Goal: Navigation & Orientation: Find specific page/section

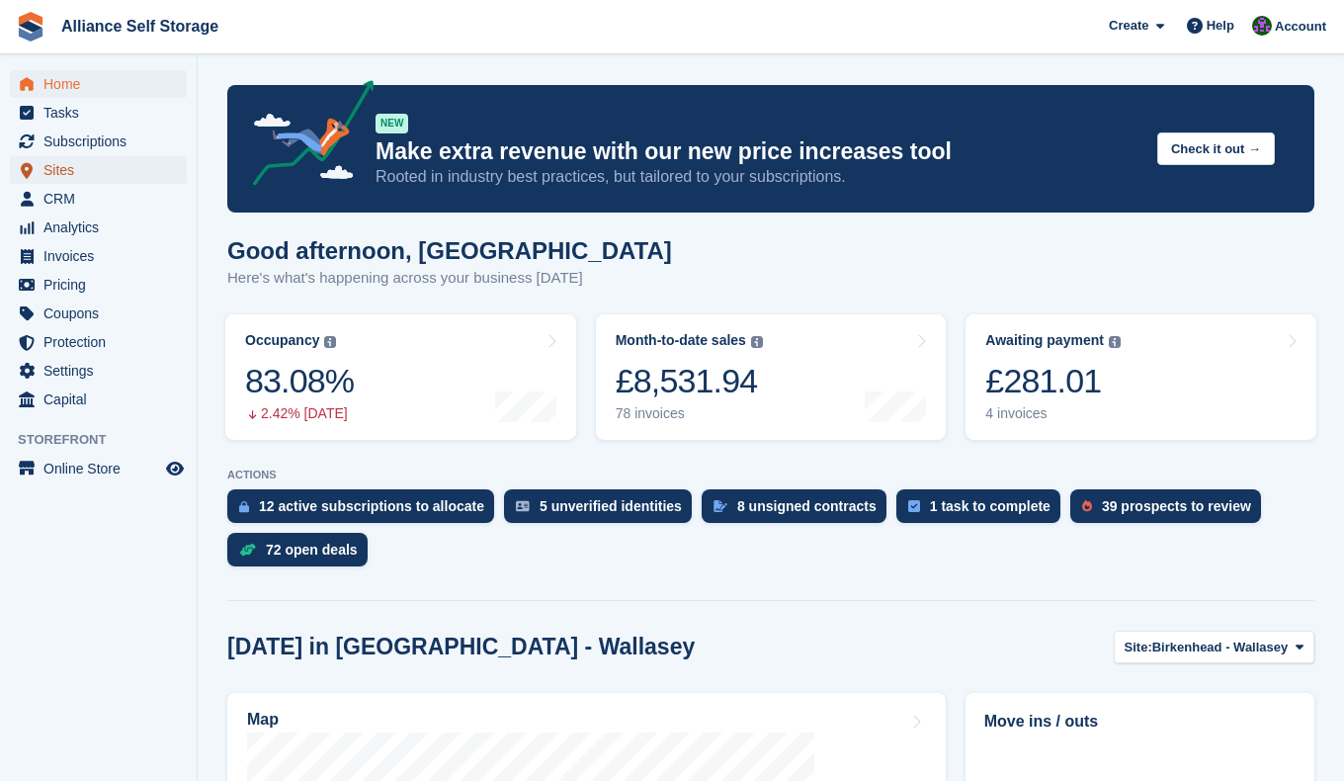
click at [79, 172] on span "Sites" at bounding box center [102, 170] width 119 height 28
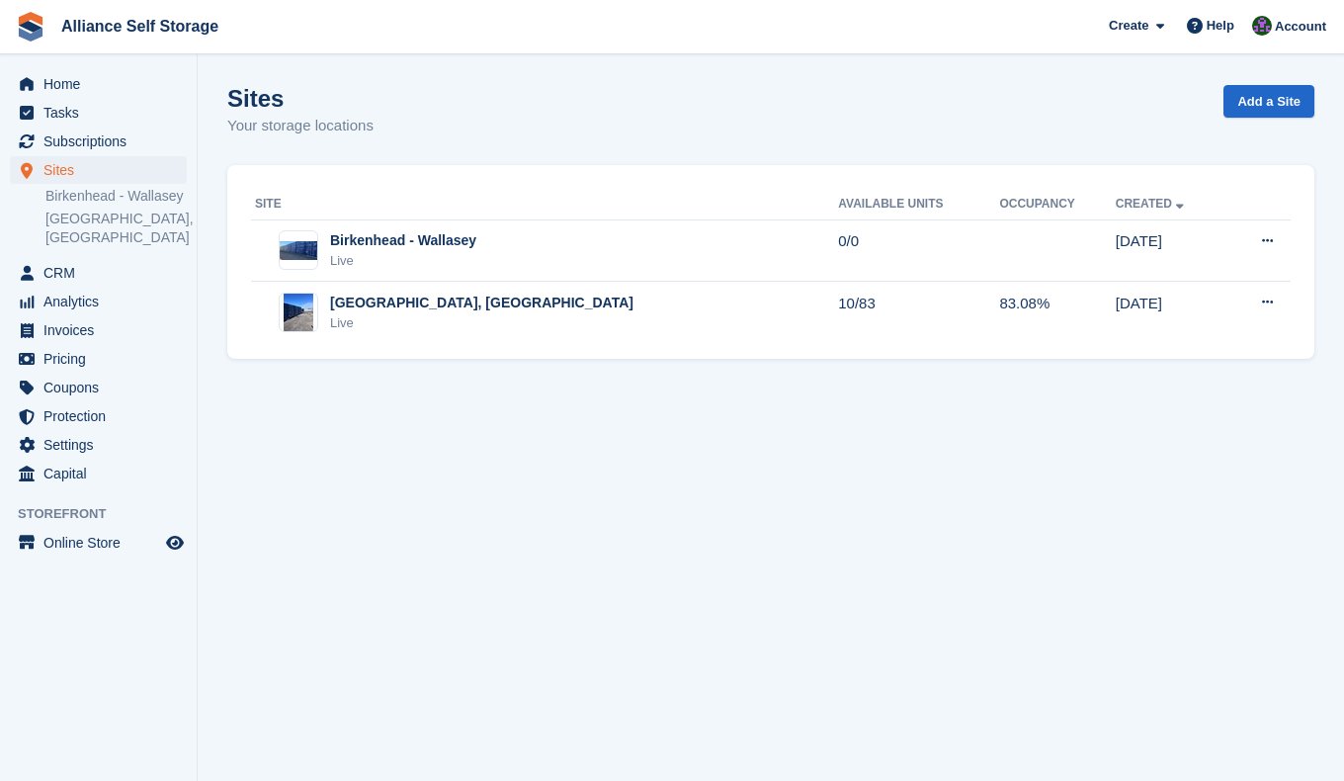
click at [464, 311] on div "[GEOGRAPHIC_DATA], [GEOGRAPHIC_DATA]" at bounding box center [481, 302] width 303 height 21
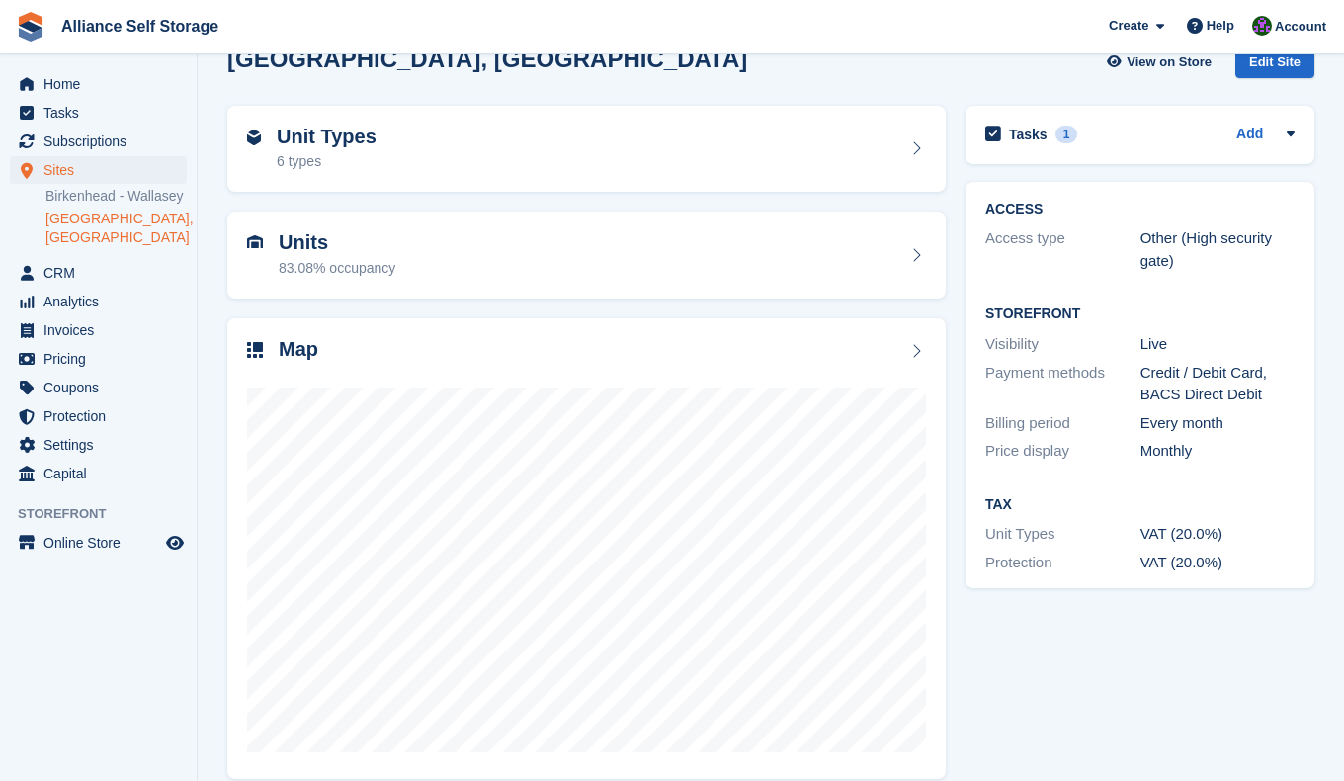
scroll to position [61, 0]
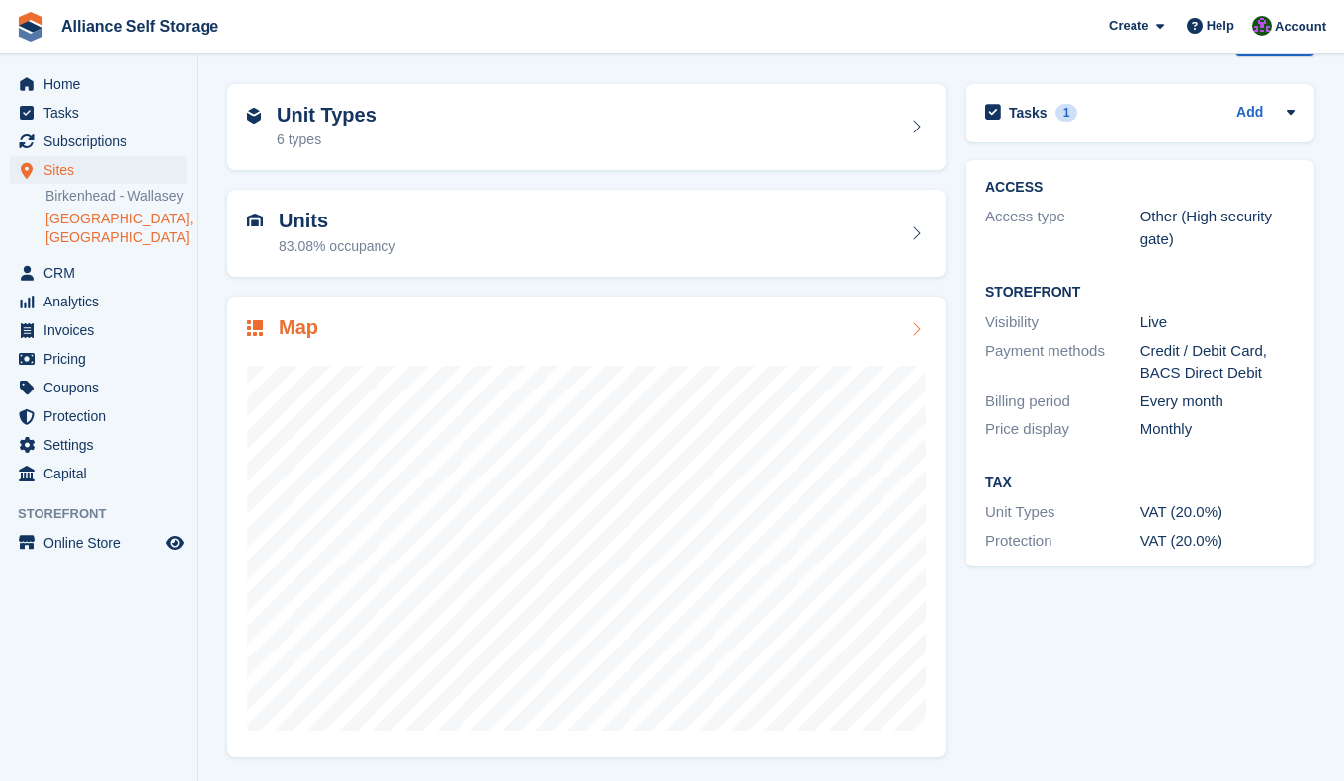
click at [762, 333] on div "Map" at bounding box center [586, 329] width 679 height 27
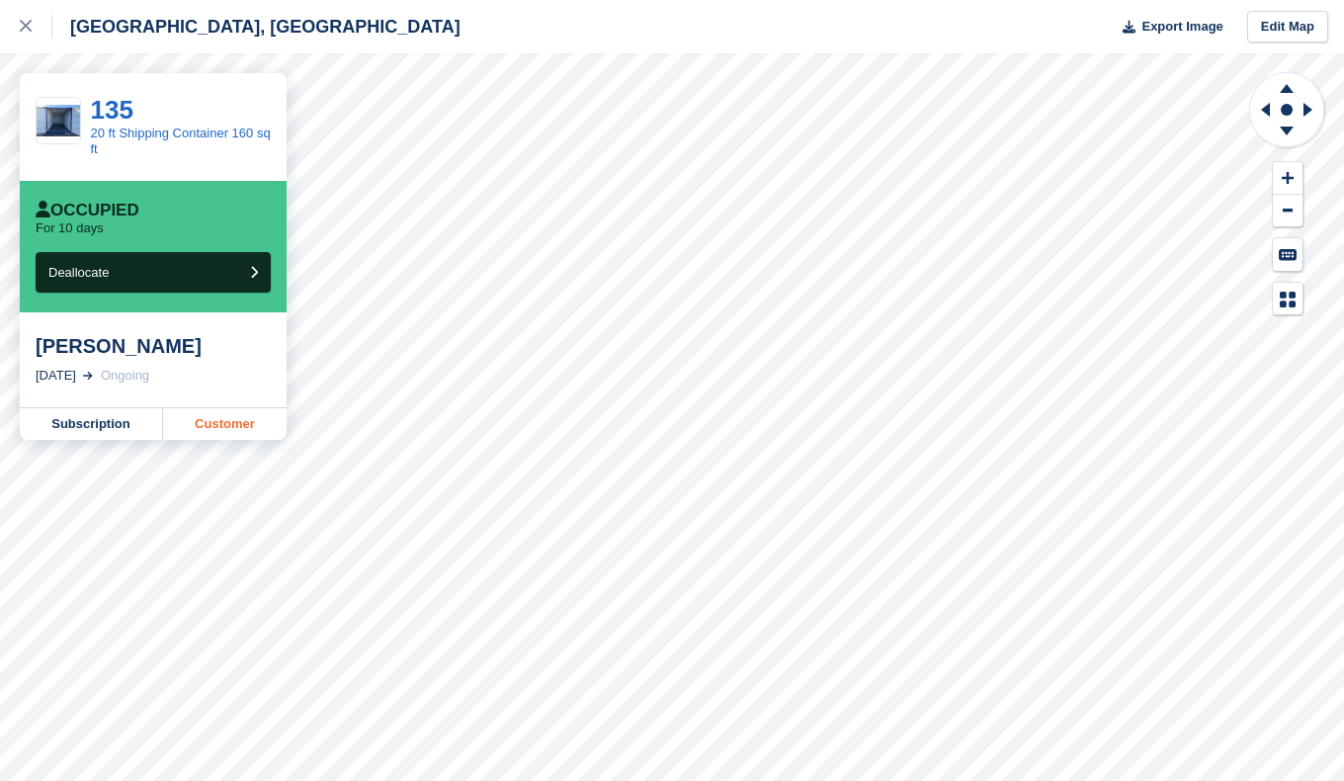
click at [214, 420] on link "Customer" at bounding box center [225, 424] width 124 height 32
